Goal: Book appointment/travel/reservation

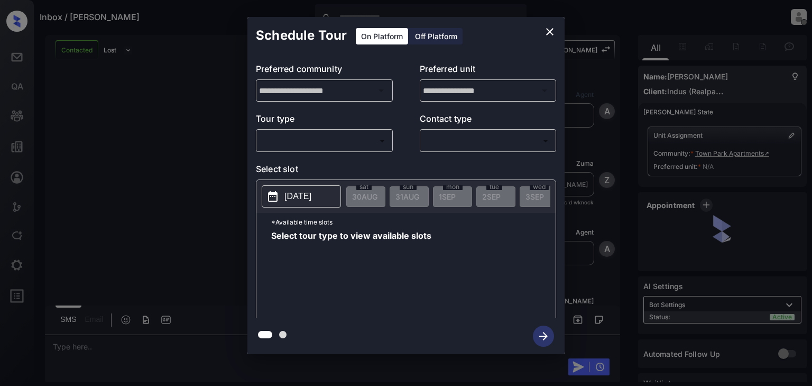
scroll to position [594, 0]
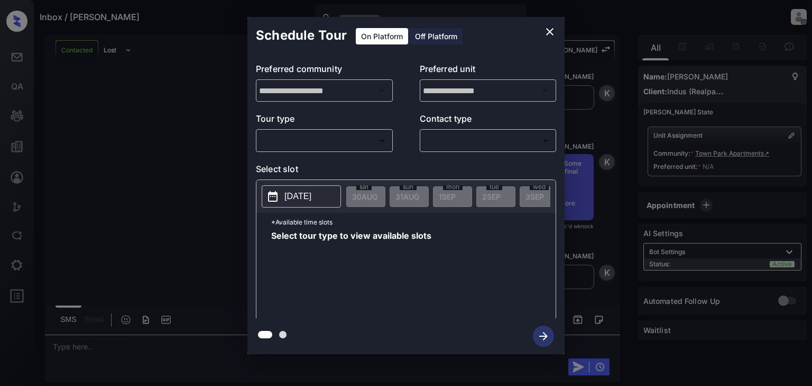
click at [700, 231] on div "**********" at bounding box center [406, 185] width 812 height 371
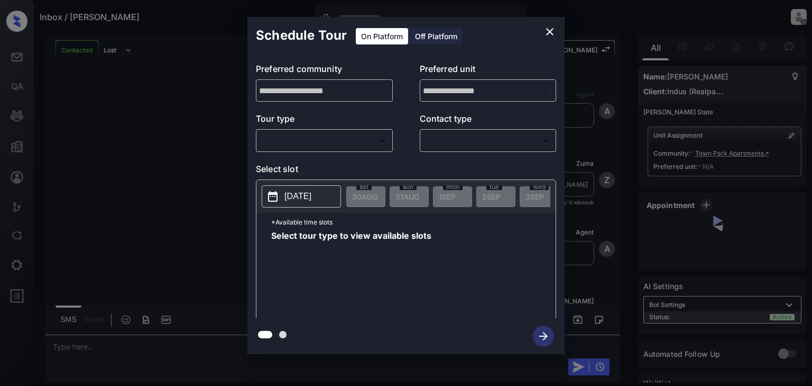
scroll to position [594, 0]
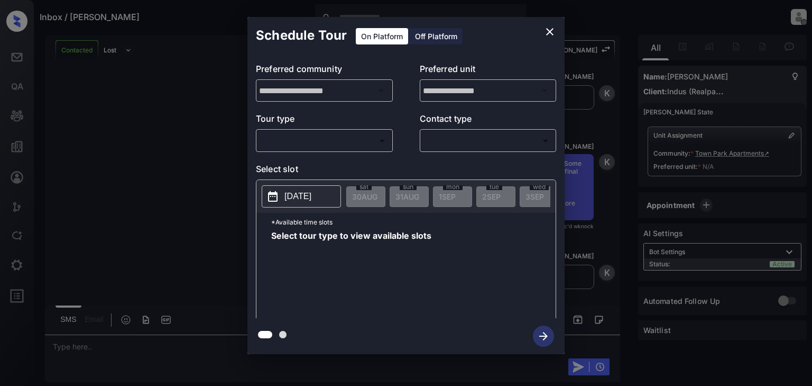
click at [437, 34] on div "Off Platform" at bounding box center [436, 36] width 53 height 16
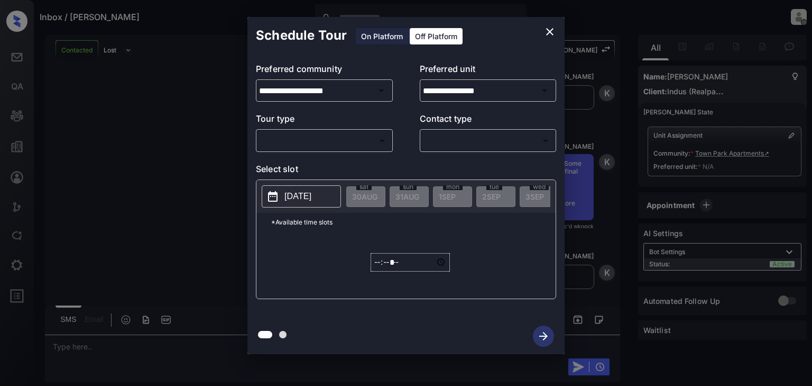
click at [366, 148] on body "Inbox / Orianne Saulsberry Patrick Soliven Offline Set yourself online Set your…" at bounding box center [406, 193] width 812 height 386
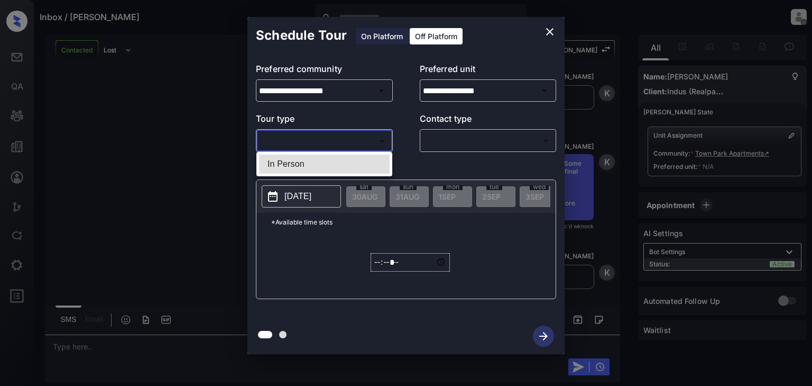
click at [415, 131] on div at bounding box center [406, 193] width 812 height 386
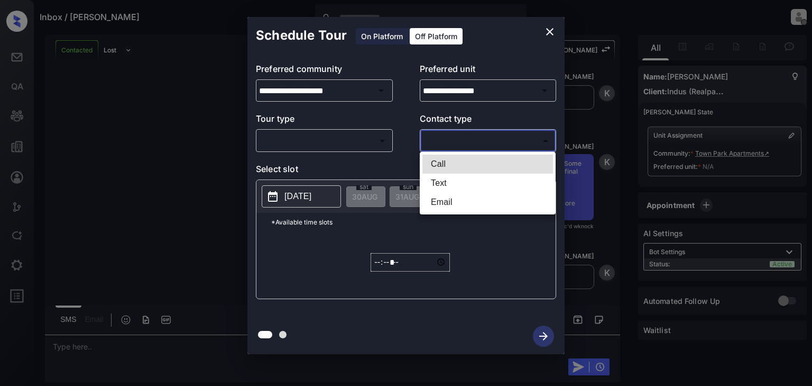
click at [444, 142] on body "Inbox / Orianne Saulsberry Patrick Soliven Offline Set yourself online Set your…" at bounding box center [406, 193] width 812 height 386
click at [397, 104] on div at bounding box center [406, 193] width 812 height 386
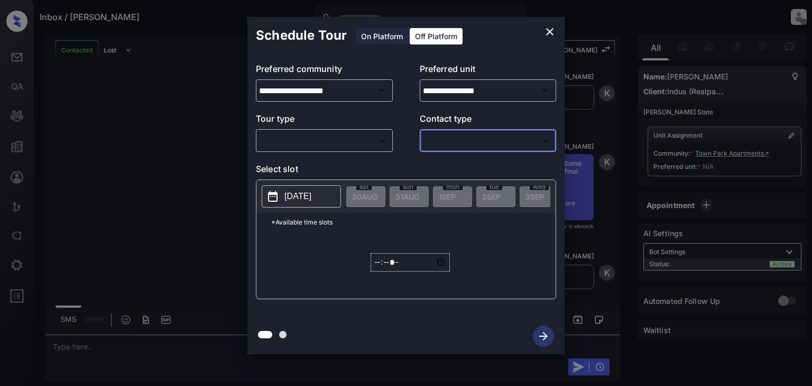
click at [550, 29] on icon "close" at bounding box center [550, 31] width 13 height 13
